Goal: Task Accomplishment & Management: Manage account settings

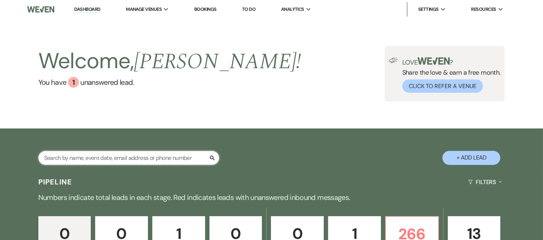
click at [154, 159] on input "text" at bounding box center [128, 158] width 181 height 14
type input "smith w"
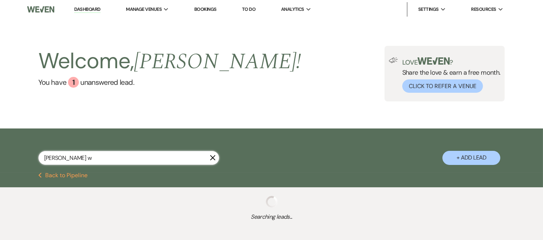
select select "8"
select select "11"
select select "8"
select select "5"
select select "8"
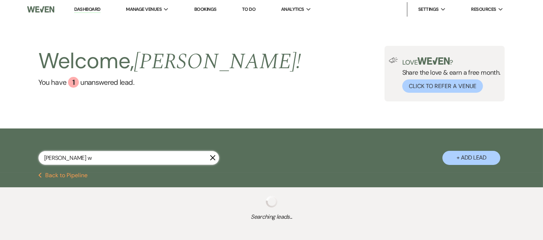
select select "11"
select select "8"
select select "11"
select select "8"
select select "2"
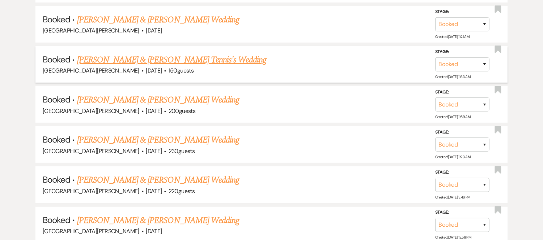
scroll to position [154, 0]
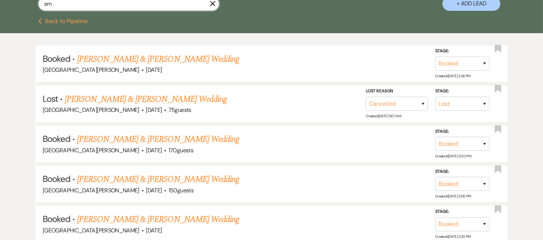
type input "s"
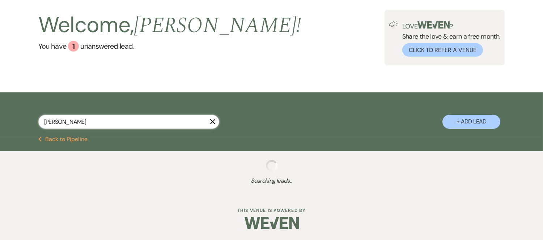
scroll to position [55, 0]
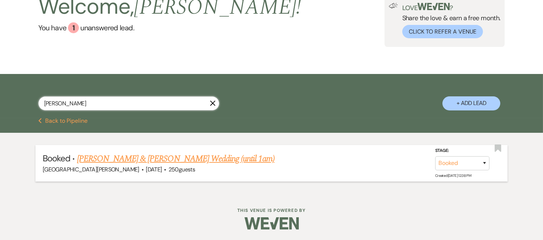
type input "wyatt"
click at [121, 158] on link "Holly Smith & Wyatt's Wedding (until 1am)" at bounding box center [175, 159] width 197 height 13
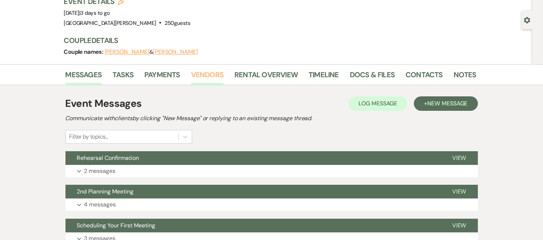
click at [213, 75] on link "Vendors" at bounding box center [207, 77] width 33 height 16
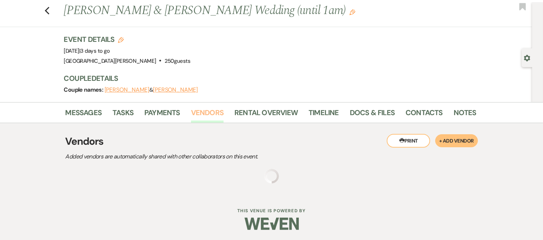
scroll to position [55, 0]
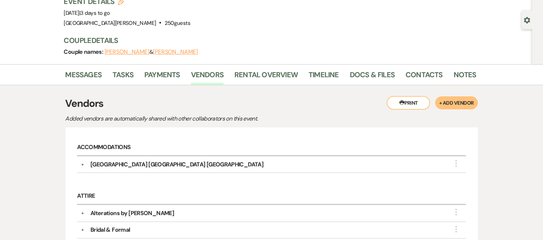
click at [408, 104] on button "Printer Print" at bounding box center [407, 103] width 43 height 14
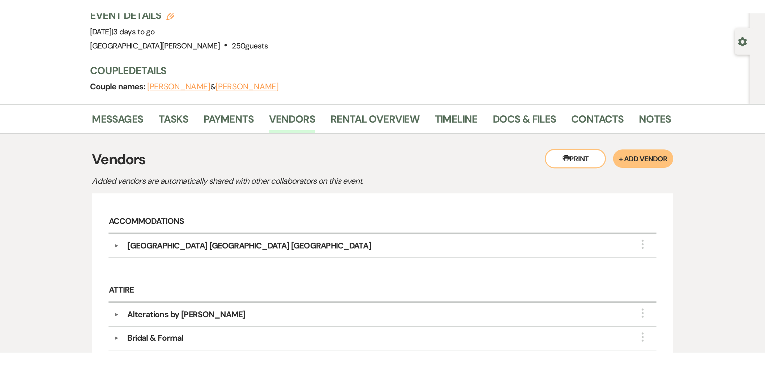
scroll to position [0, 0]
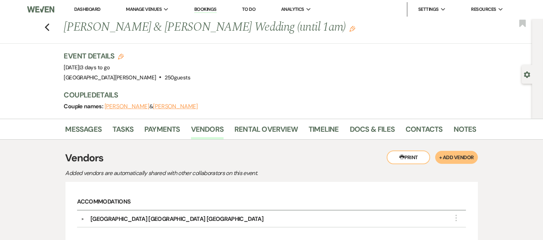
click at [91, 10] on link "Dashboard" at bounding box center [87, 9] width 26 height 6
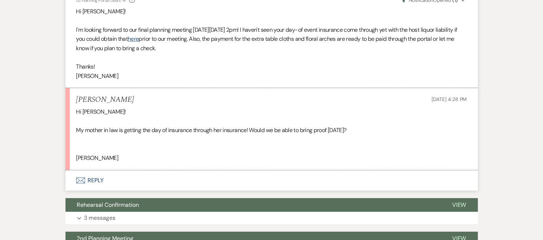
click at [241, 178] on button "Envelope Reply" at bounding box center [271, 181] width 412 height 20
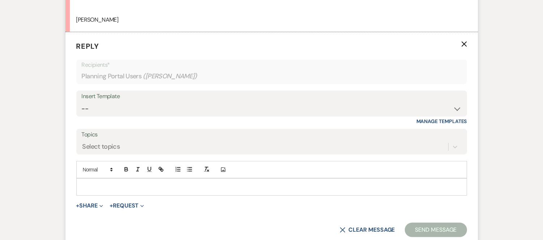
scroll to position [399, 0]
click at [212, 181] on div at bounding box center [272, 187] width 390 height 17
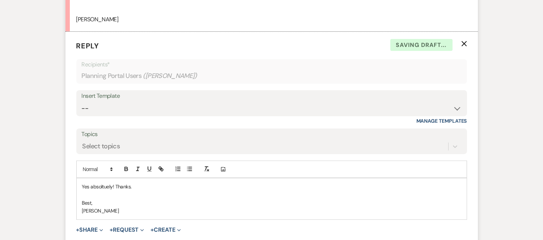
click at [103, 186] on p "Yes absoltuely! Thanks." at bounding box center [271, 187] width 379 height 8
click at [104, 186] on p "Yes absoltuely! Thanks." at bounding box center [271, 187] width 379 height 8
click at [135, 188] on p "Yes absolutely! Thanks." at bounding box center [271, 187] width 379 height 8
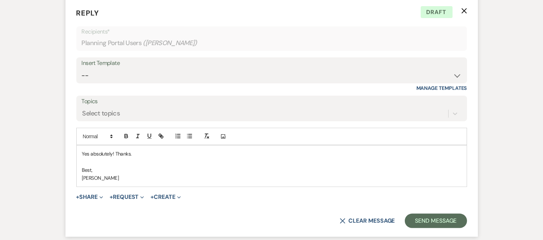
scroll to position [433, 0]
click at [428, 217] on button "Send Message" at bounding box center [435, 221] width 62 height 14
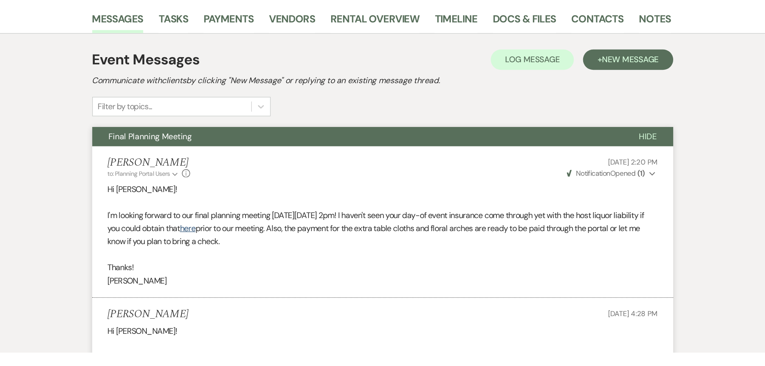
scroll to position [0, 0]
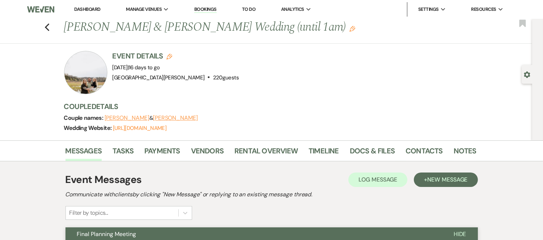
click at [83, 8] on link "Dashboard" at bounding box center [87, 9] width 26 height 6
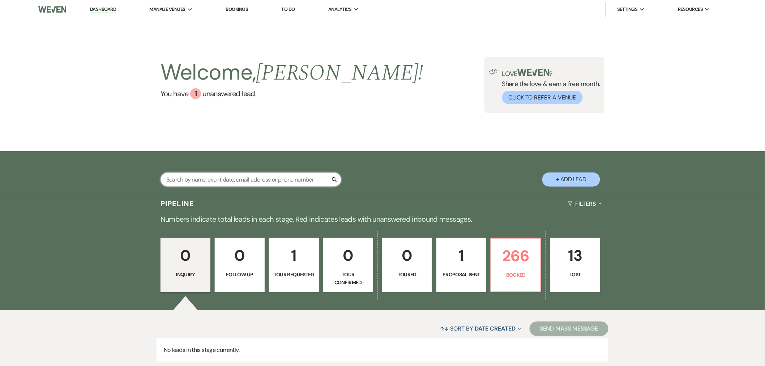
click at [279, 181] on input "text" at bounding box center [250, 179] width 181 height 14
type input "cooper"
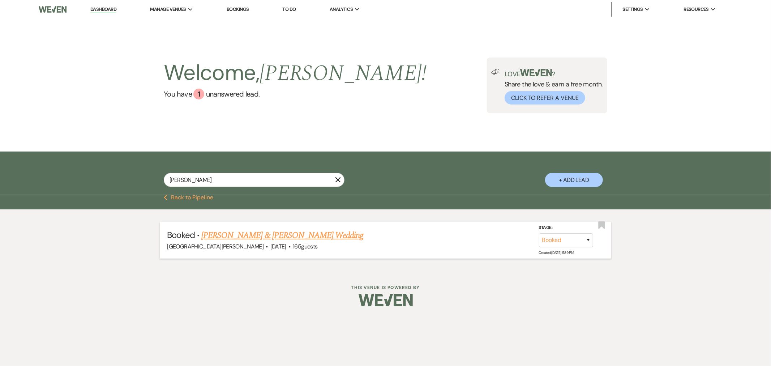
click at [303, 234] on link "Adam Ervin & Hunter Cooper's Wedding" at bounding box center [282, 235] width 162 height 13
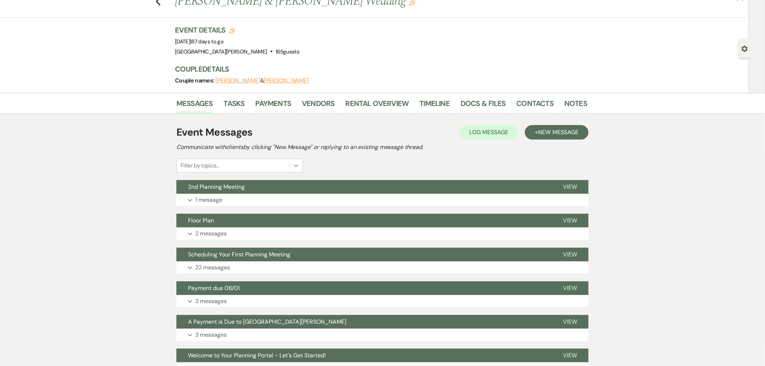
scroll to position [40, 0]
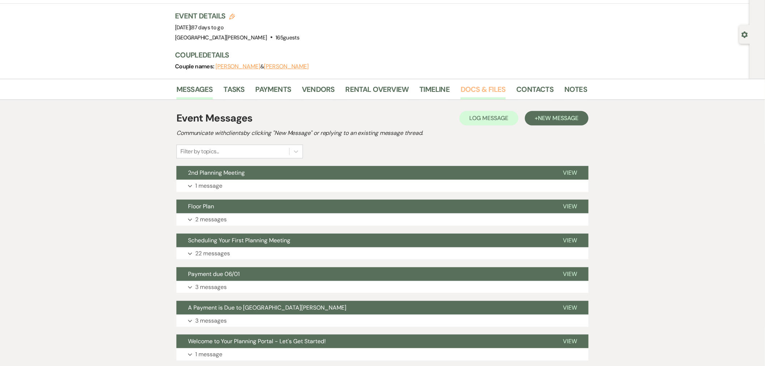
click at [496, 91] on link "Docs & Files" at bounding box center [483, 91] width 45 height 16
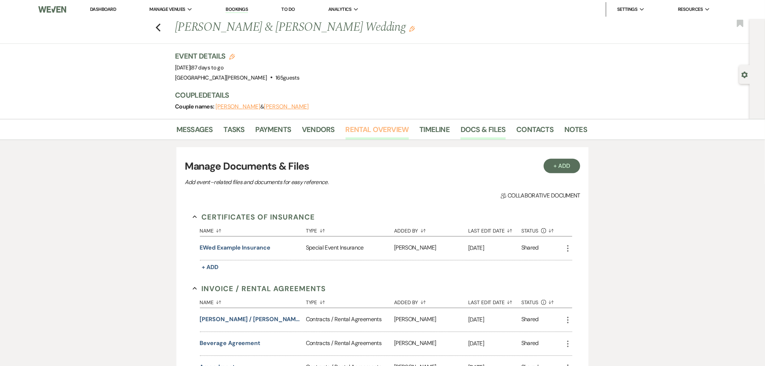
click at [364, 129] on link "Rental Overview" at bounding box center [377, 132] width 63 height 16
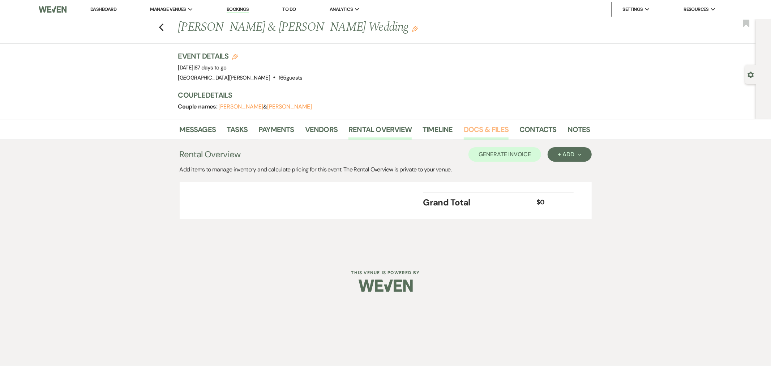
click at [490, 135] on link "Docs & Files" at bounding box center [486, 132] width 45 height 16
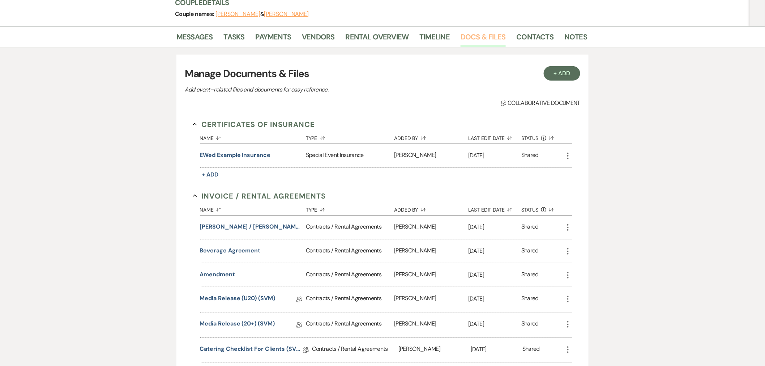
scroll to position [120, 0]
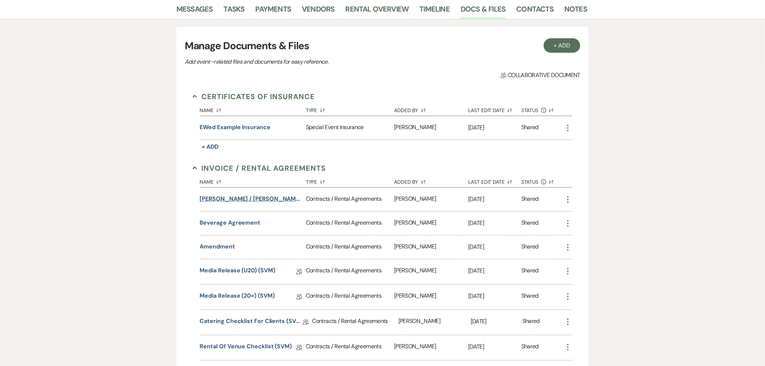
click at [269, 199] on button "Cooper / Ervin Wedding (1am end)" at bounding box center [251, 198] width 103 height 9
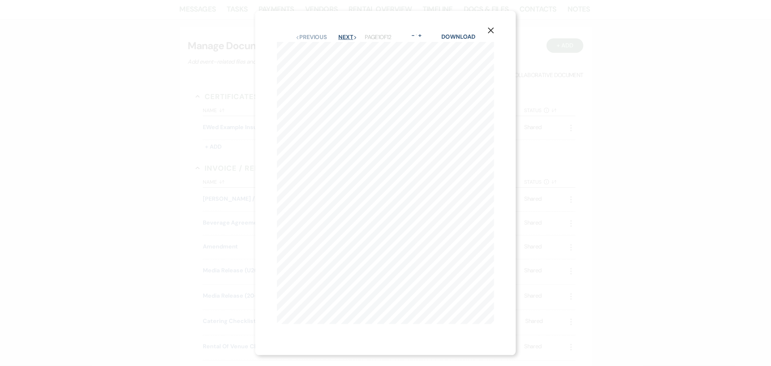
click at [346, 37] on button "Next Next" at bounding box center [347, 37] width 19 height 6
drag, startPoint x: 495, startPoint y: 34, endPoint x: 468, endPoint y: 19, distance: 30.7
click at [494, 34] on icon "X" at bounding box center [491, 35] width 7 height 7
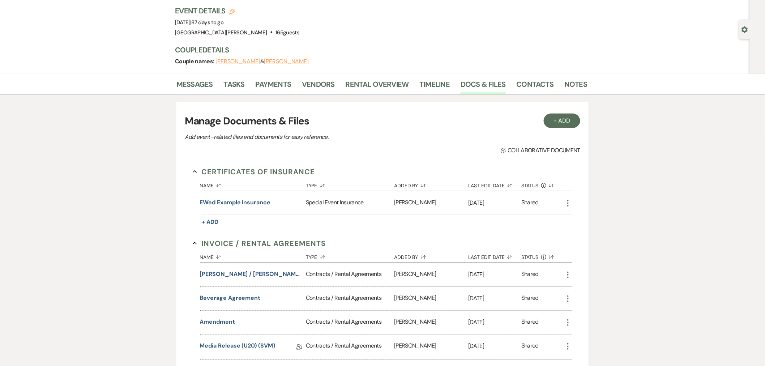
scroll to position [0, 0]
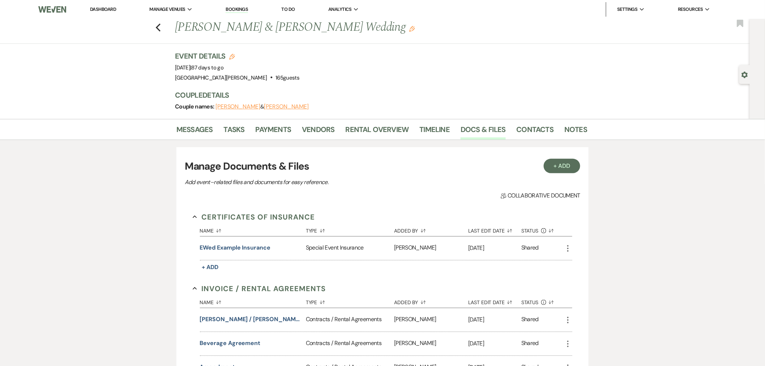
click at [262, 120] on div "Messages Tasks Payments Vendors Rental Overview Timeline Docs & Files Contacts …" at bounding box center [382, 129] width 765 height 21
click at [263, 124] on link "Payments" at bounding box center [274, 132] width 36 height 16
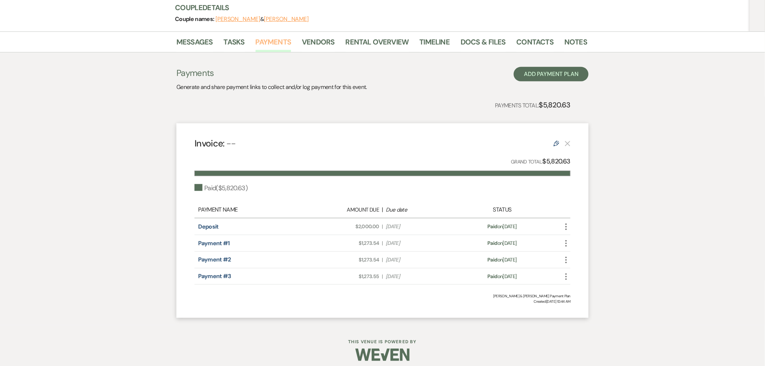
scroll to position [93, 0]
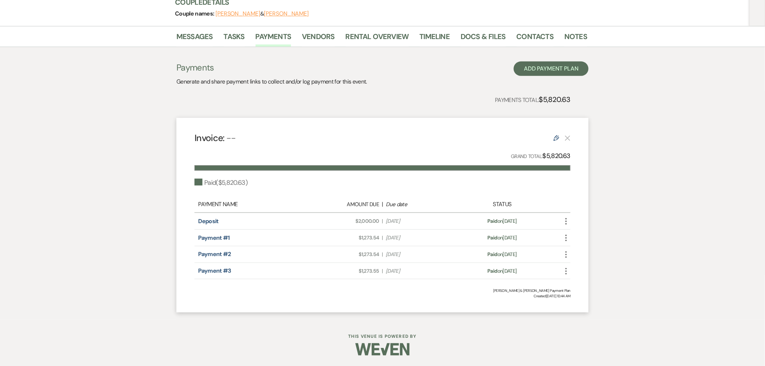
click at [310, 29] on li "Vendors" at bounding box center [323, 37] width 43 height 17
click at [315, 40] on link "Vendors" at bounding box center [318, 39] width 33 height 16
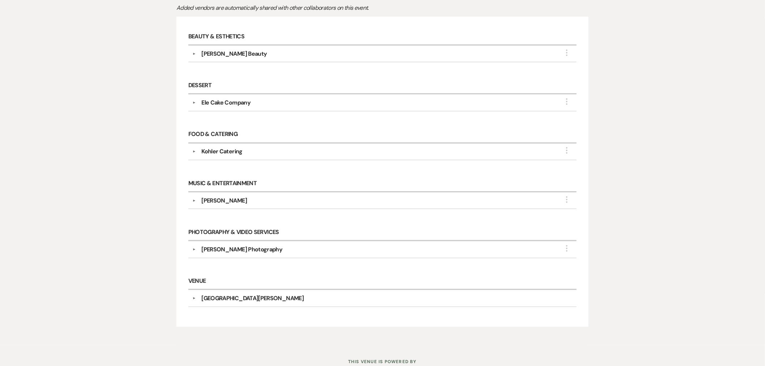
scroll to position [152, 0]
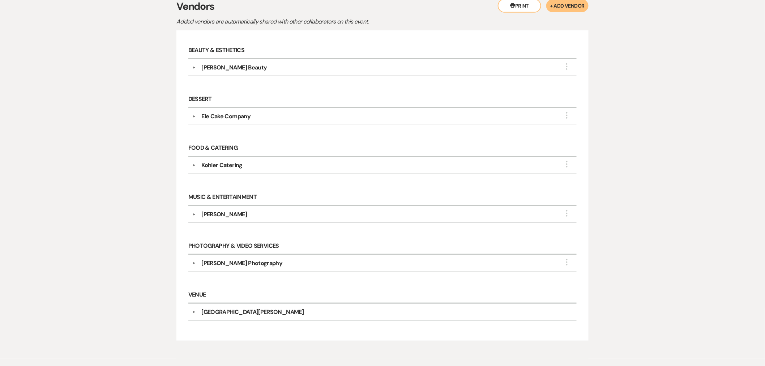
click at [230, 168] on div "Kohler Catering" at bounding box center [221, 165] width 41 height 9
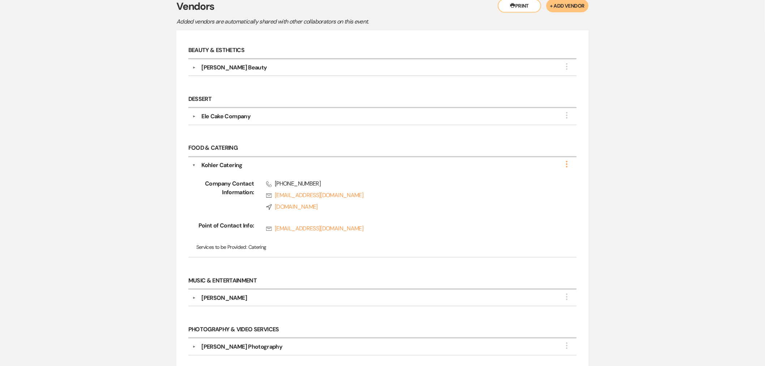
click at [542, 167] on use "button" at bounding box center [566, 164] width 1 height 7
click at [542, 167] on button "Edit" at bounding box center [524, 168] width 81 height 11
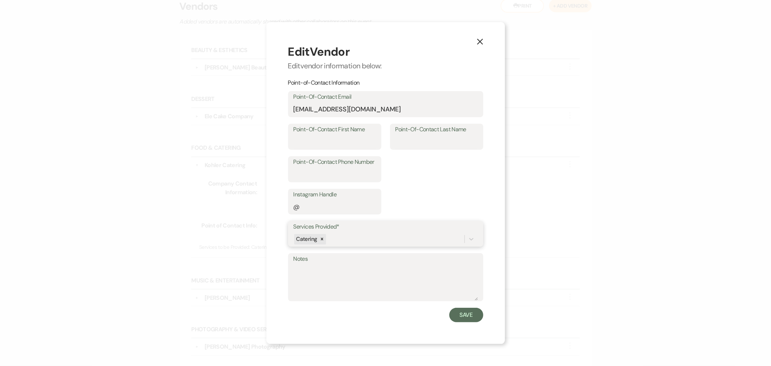
click at [362, 240] on div "Catering" at bounding box center [379, 239] width 171 height 13
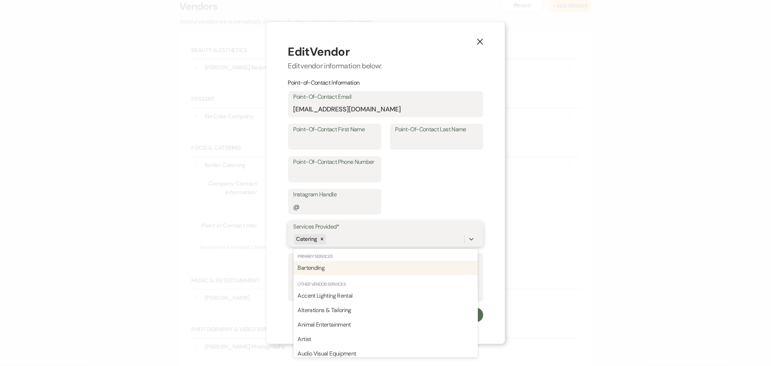
click at [341, 240] on div "Bartending" at bounding box center [386, 268] width 184 height 14
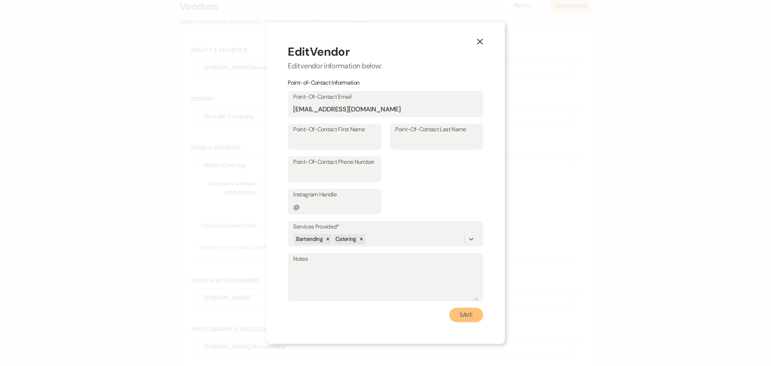
click at [459, 240] on button "Save" at bounding box center [466, 315] width 34 height 14
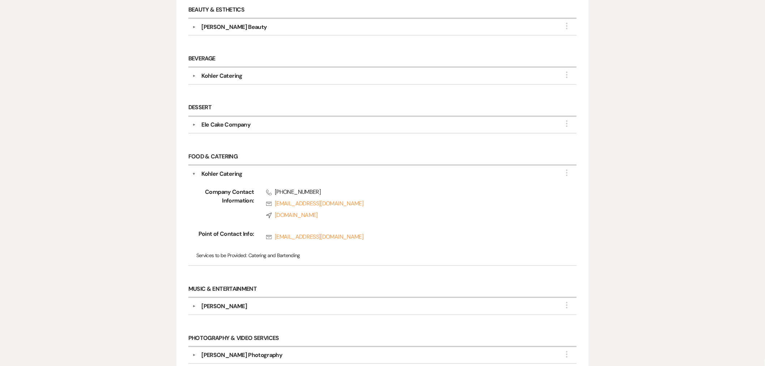
scroll to position [272, 0]
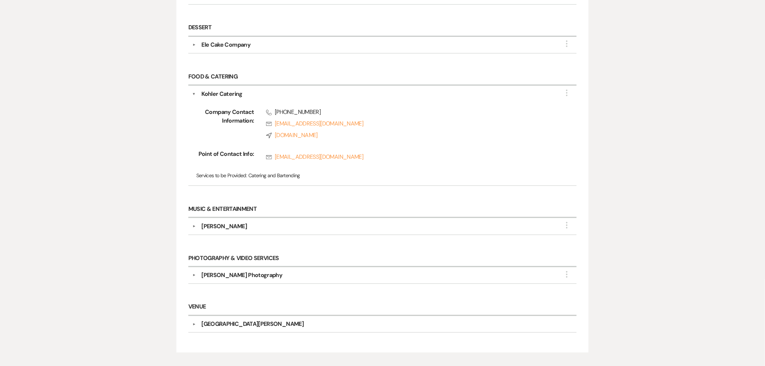
click at [227, 226] on div "DJ Willie" at bounding box center [384, 226] width 377 height 9
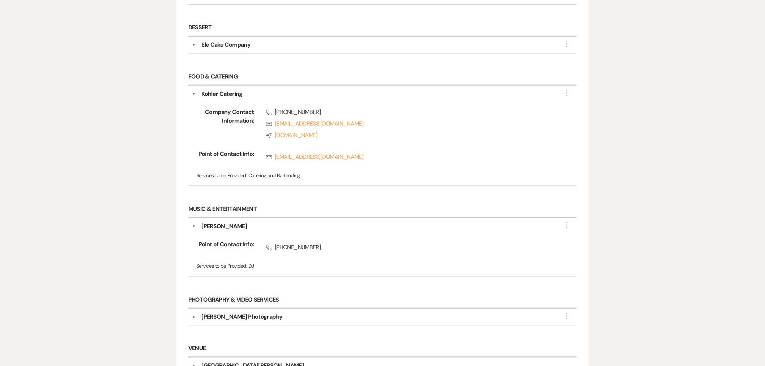
click at [447, 208] on div "Music & Entertainment ▼ DJ Willie More Point of Contact Info: Phone (937) 626-4…" at bounding box center [382, 242] width 395 height 91
click at [542, 227] on use "button" at bounding box center [566, 225] width 1 height 7
click at [542, 230] on button "Edit" at bounding box center [524, 229] width 81 height 11
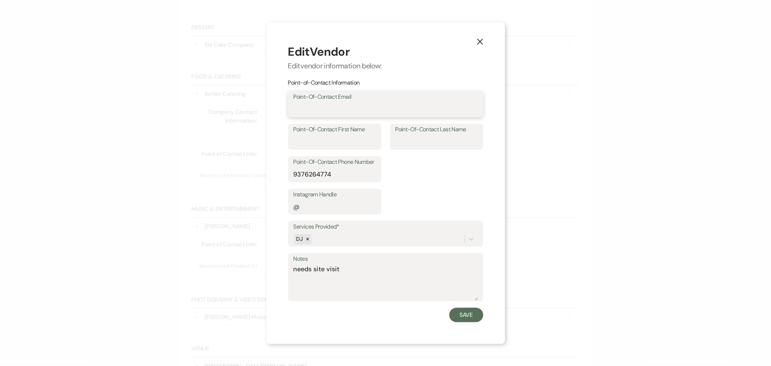
click at [338, 110] on input "Point-Of-Contact Email" at bounding box center [386, 109] width 184 height 14
type input "deeewill@aol.com"
click at [469, 240] on button "Save" at bounding box center [466, 315] width 34 height 14
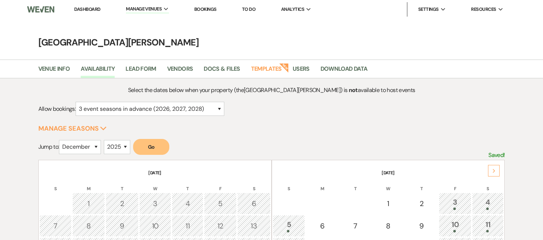
select select "12"
select select "2025"
